Goal: Complete application form

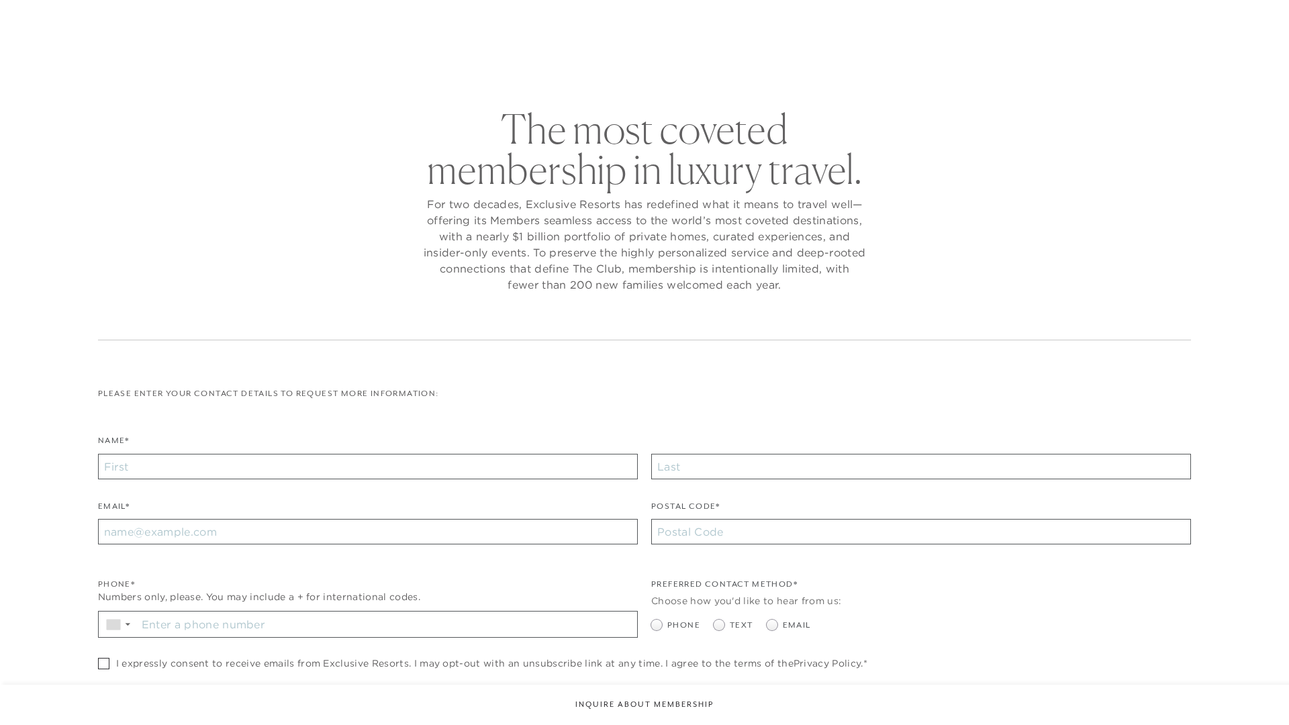
checkbox input "false"
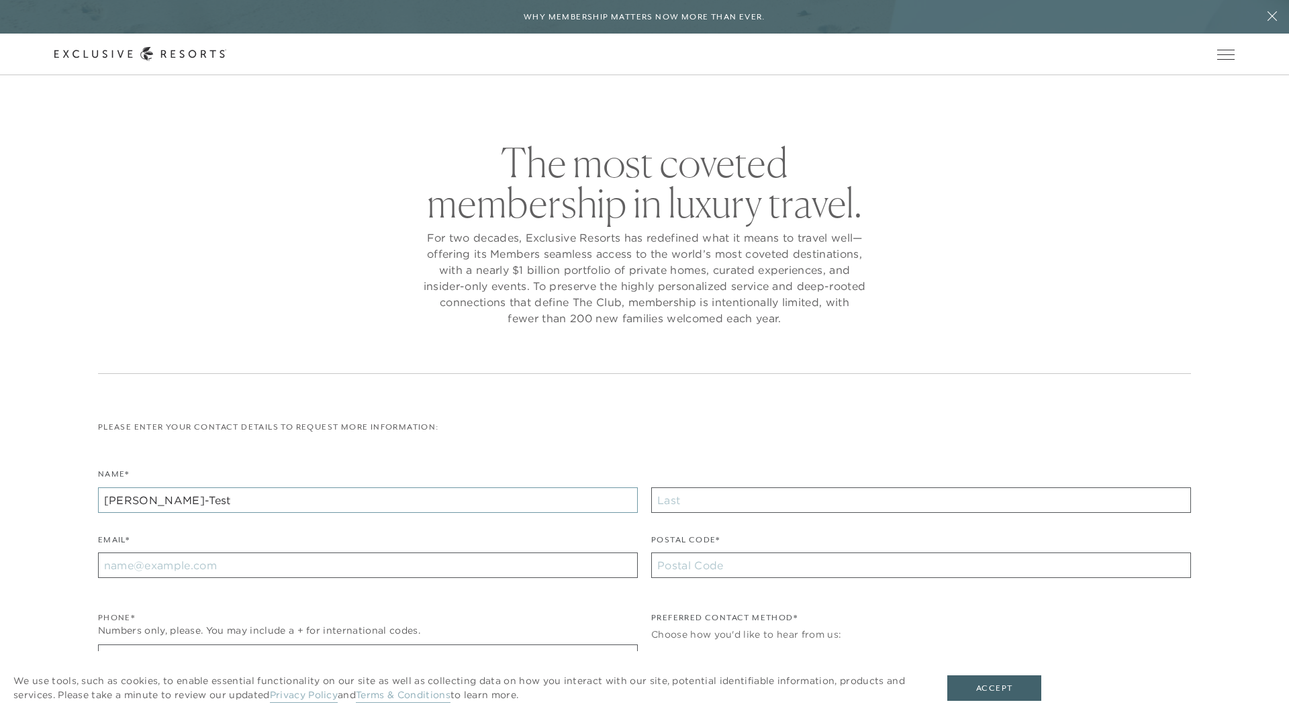
type input "[PERSON_NAME]-Test"
type input "Doe-Test"
type input "[EMAIL_ADDRESS][DOMAIN_NAME]"
type input "[PHONE_NUMBER]"
type input "10002"
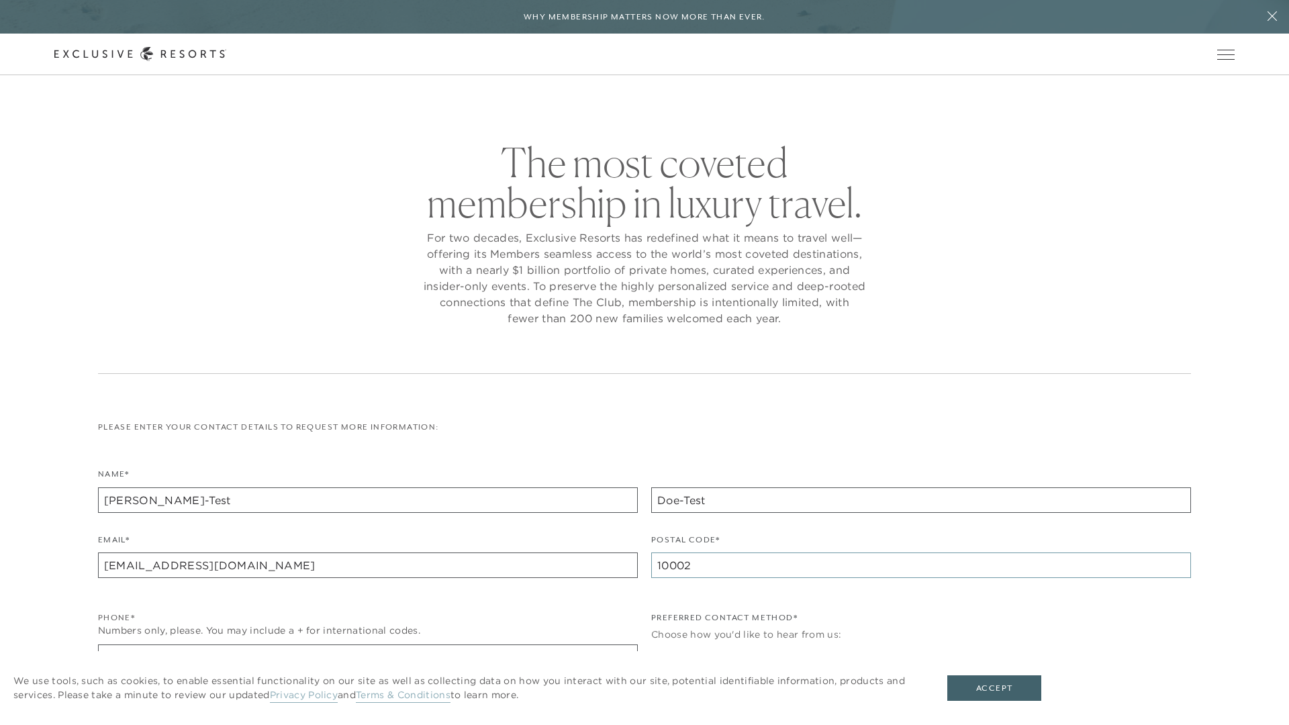
radio input "true"
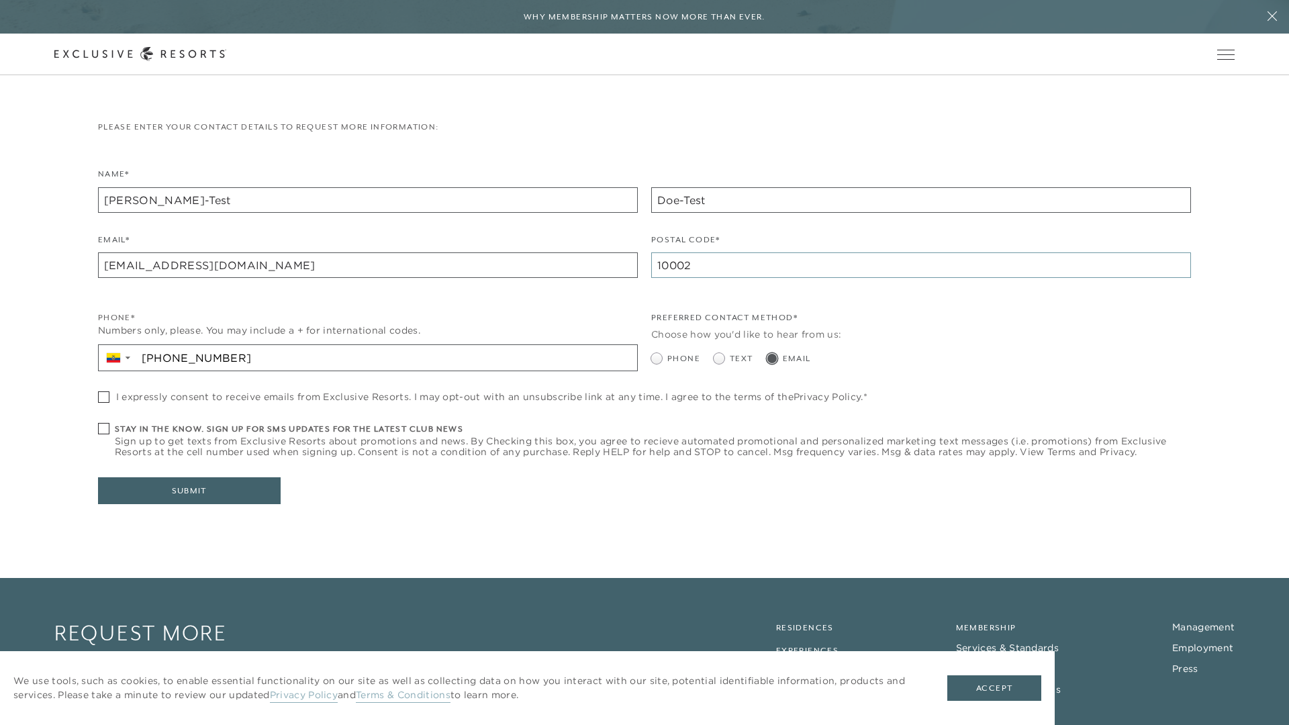
checkbox input "true"
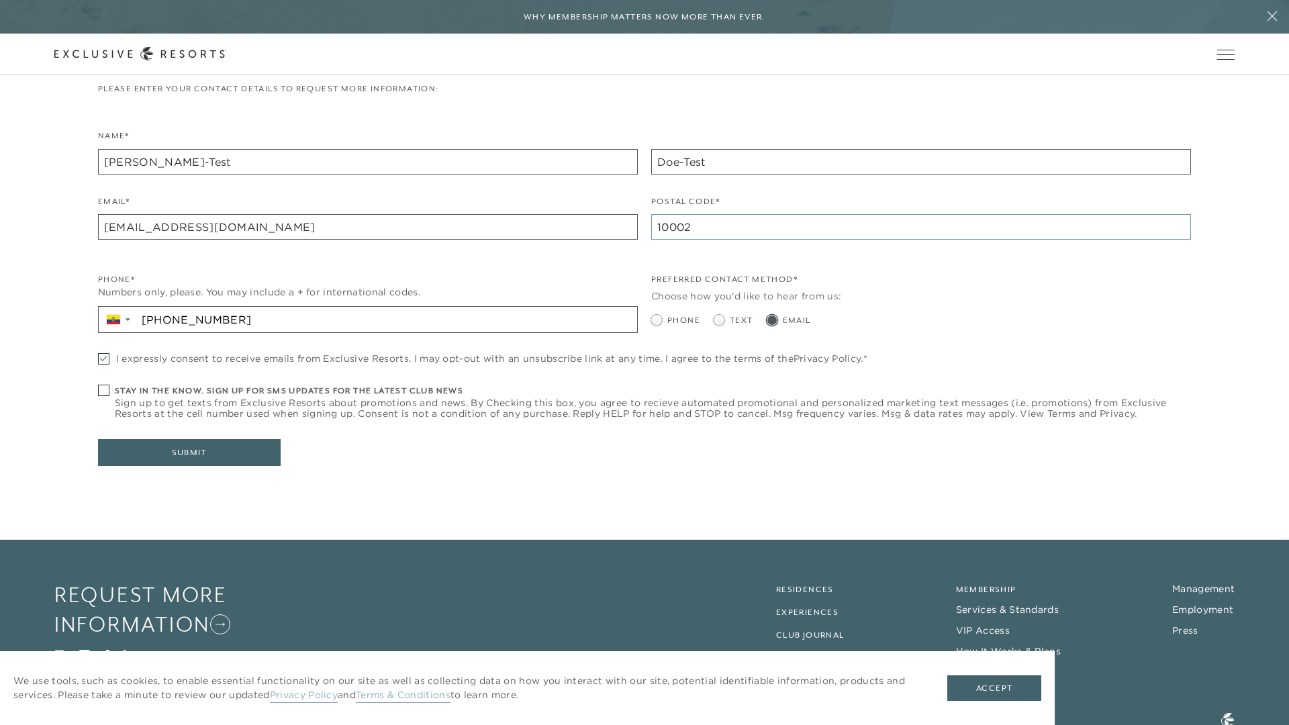
type input "10002"
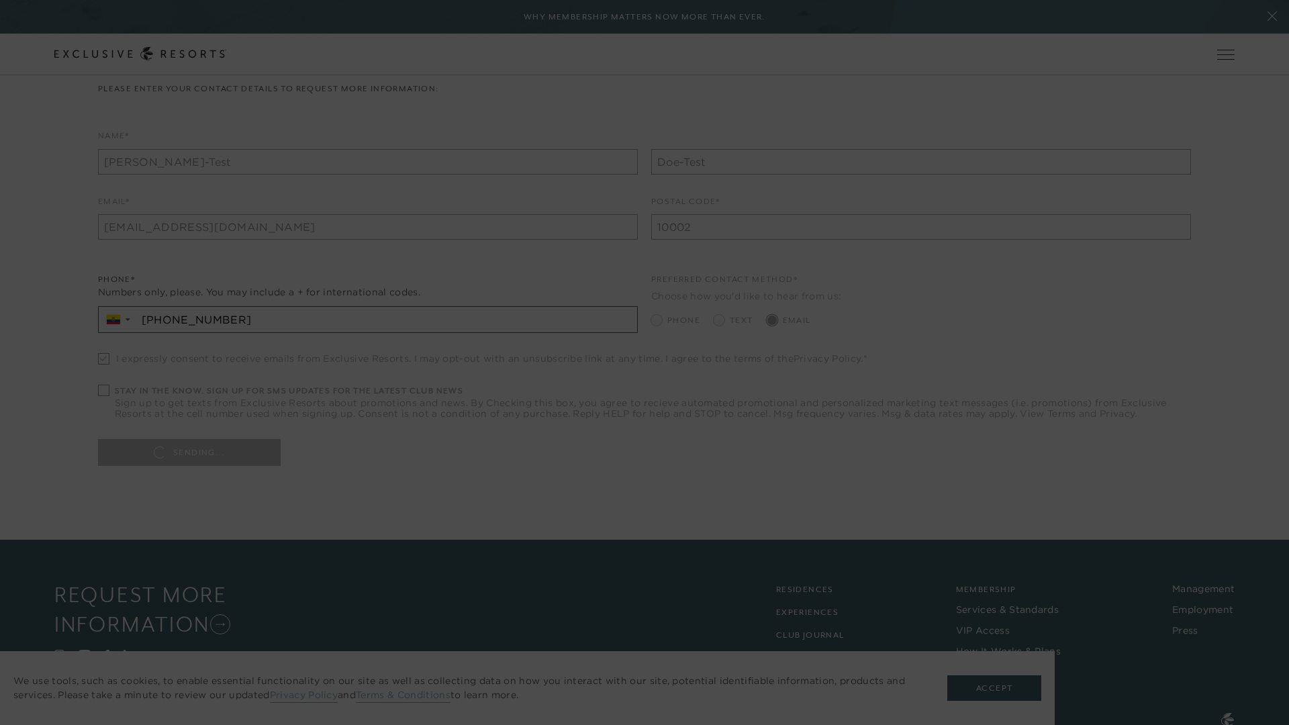
scroll to position [0, 0]
